Goal: Task Accomplishment & Management: Manage account settings

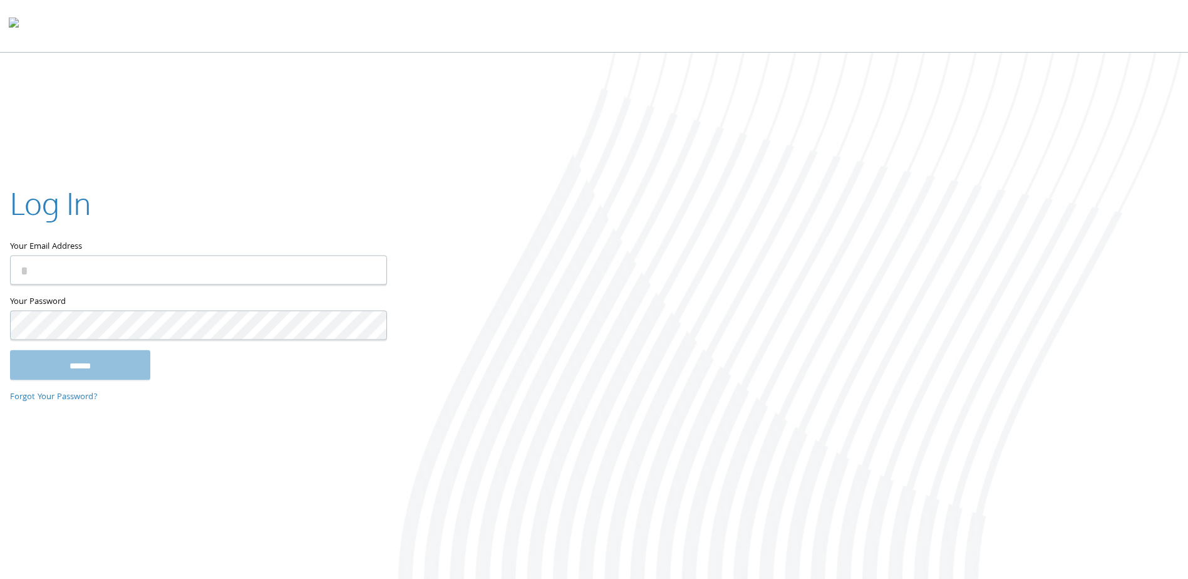
type input "**********"
click at [81, 365] on input "******" at bounding box center [80, 365] width 140 height 30
type input "**********"
click at [90, 366] on input "******" at bounding box center [80, 365] width 140 height 30
